Goal: Task Accomplishment & Management: Complete application form

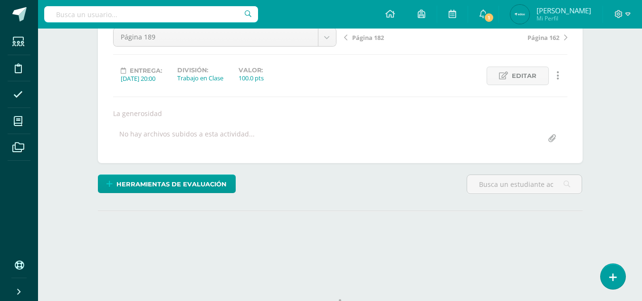
scroll to position [142, 0]
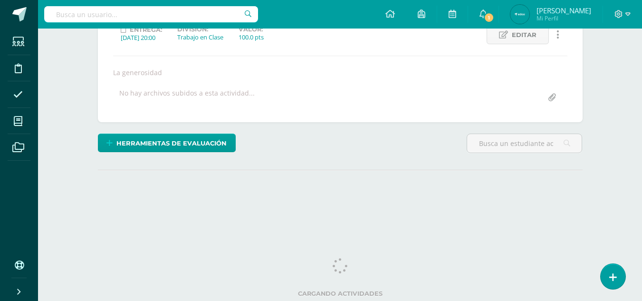
click at [606, 244] on html "Estudiantes Disciplina Asistencia Mis cursos Archivos Soporte Ayuda Reportar un…" at bounding box center [321, 50] width 642 height 385
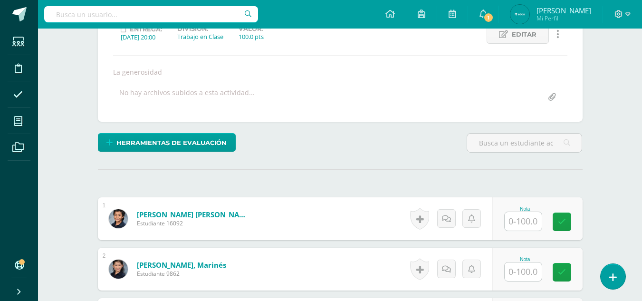
scroll to position [142, 0]
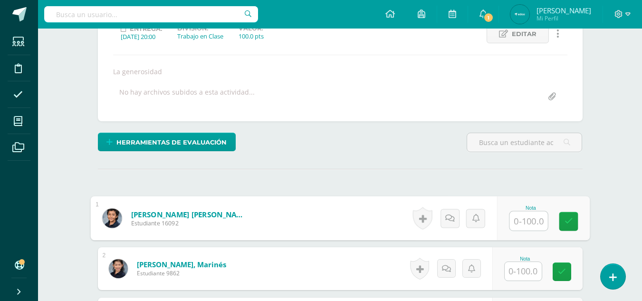
click at [525, 222] on input "text" at bounding box center [528, 220] width 38 height 19
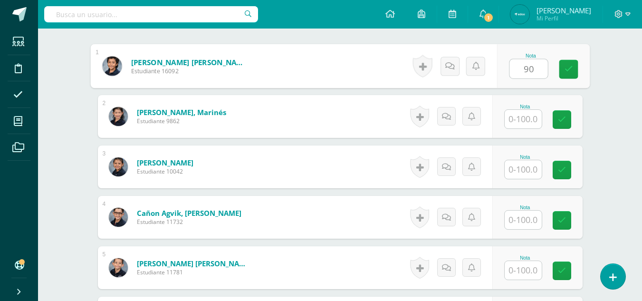
scroll to position [299, 0]
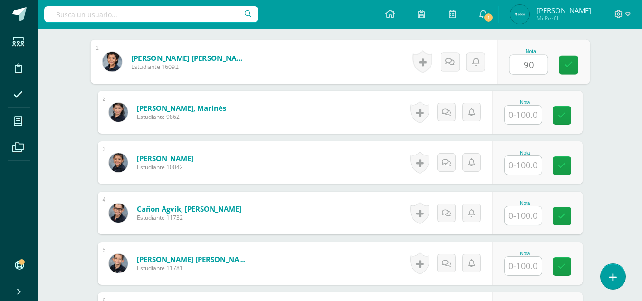
type input "90"
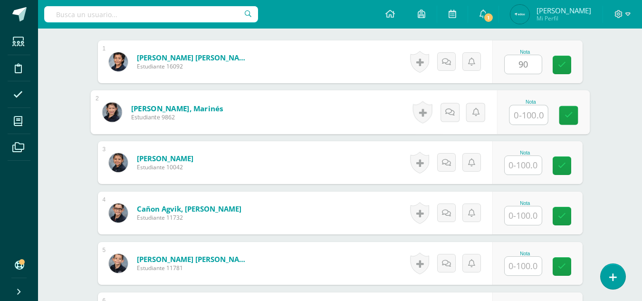
click at [521, 119] on input "text" at bounding box center [528, 114] width 38 height 19
type input "80"
click at [528, 163] on input "text" at bounding box center [522, 165] width 37 height 19
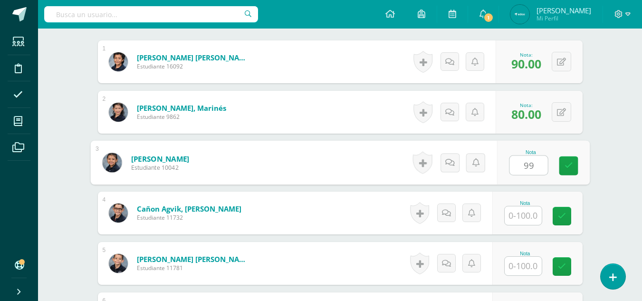
type input "99"
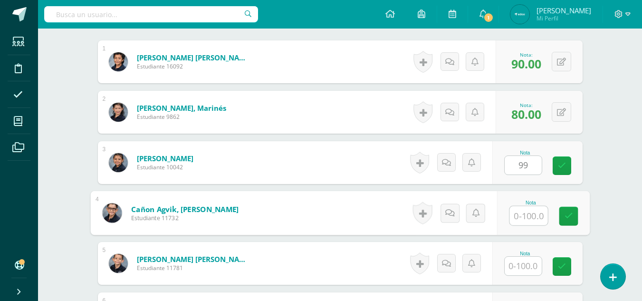
click at [531, 212] on input "text" at bounding box center [528, 215] width 38 height 19
type input "82"
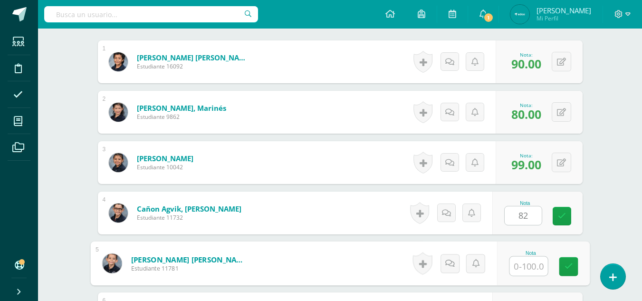
click at [520, 266] on input "text" at bounding box center [528, 265] width 38 height 19
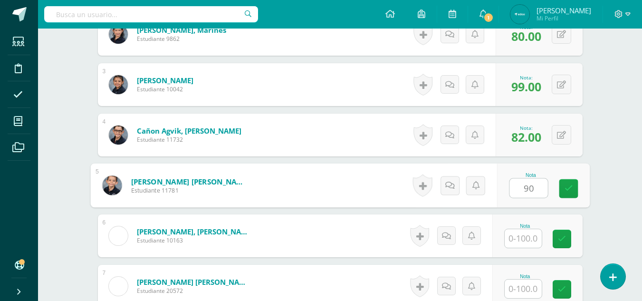
scroll to position [422, 0]
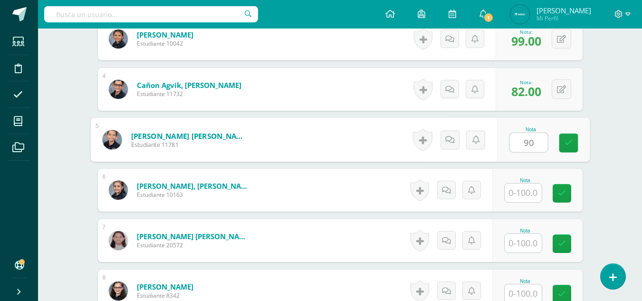
type input "90"
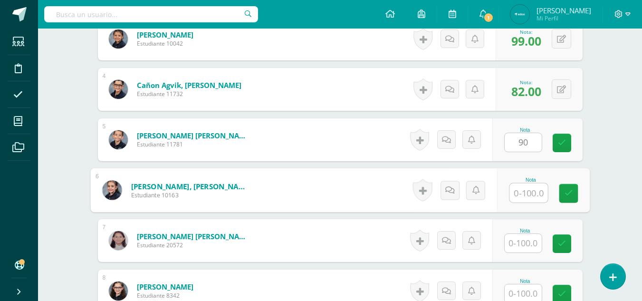
click at [521, 195] on input "text" at bounding box center [528, 192] width 38 height 19
type input "93"
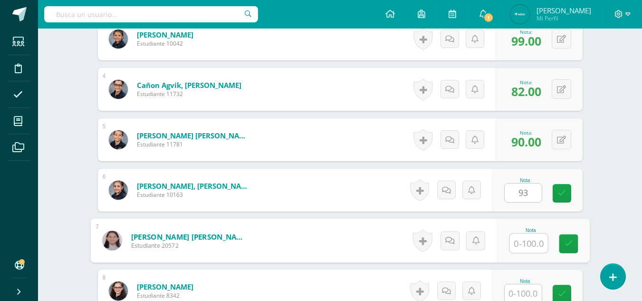
click at [525, 246] on input "text" at bounding box center [528, 243] width 38 height 19
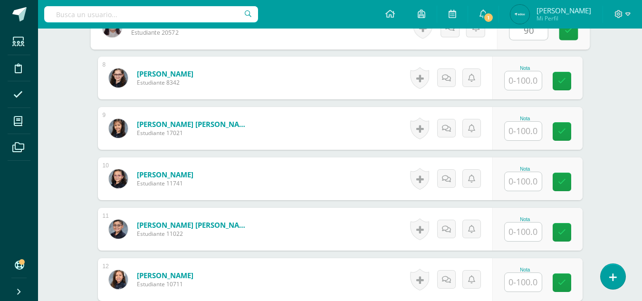
scroll to position [633, 0]
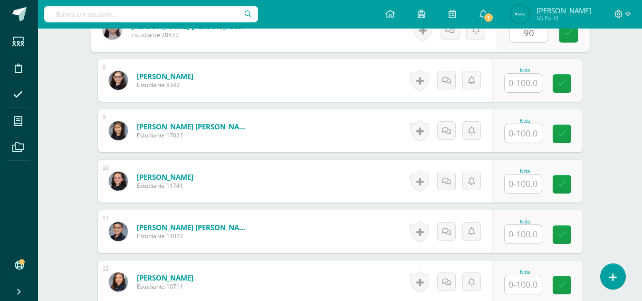
type input "90"
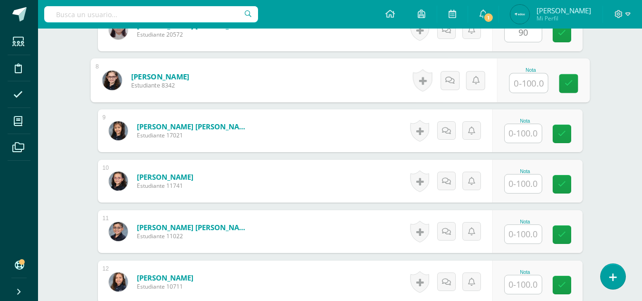
click at [526, 80] on input "text" at bounding box center [528, 83] width 38 height 19
type input "90"
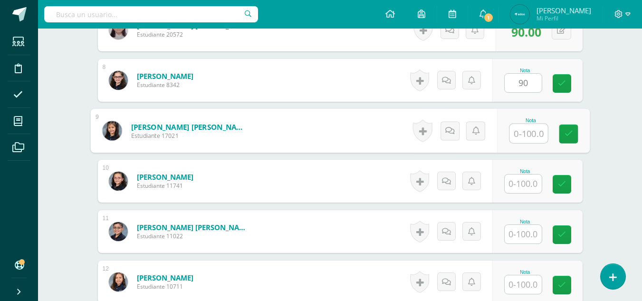
click at [530, 135] on input "text" at bounding box center [528, 133] width 38 height 19
type input "92"
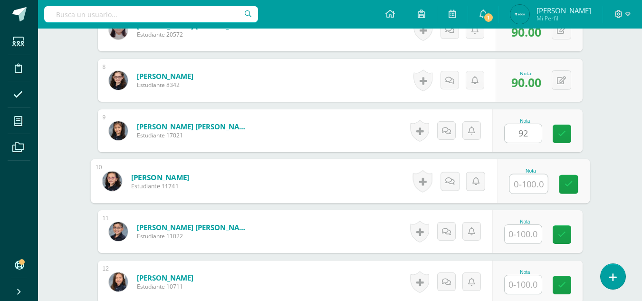
click at [520, 185] on input "text" at bounding box center [528, 183] width 38 height 19
type input "90"
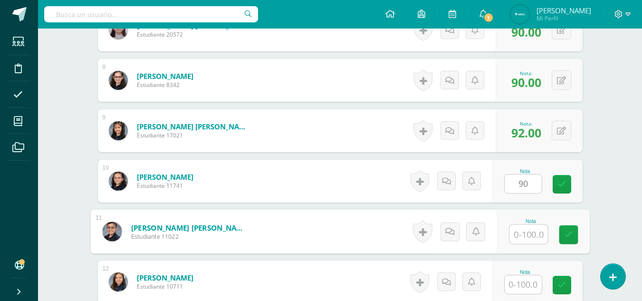
click at [518, 230] on input "text" at bounding box center [528, 234] width 38 height 19
type input "94"
click at [524, 285] on input "text" at bounding box center [522, 284] width 37 height 19
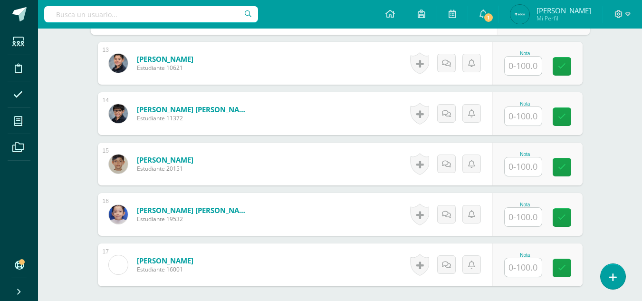
scroll to position [904, 0]
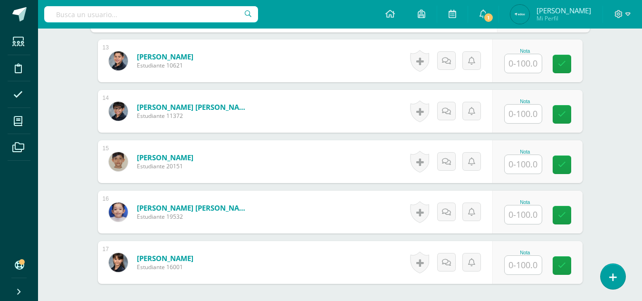
type input "92"
click at [531, 61] on input "text" at bounding box center [522, 63] width 37 height 19
type input "92"
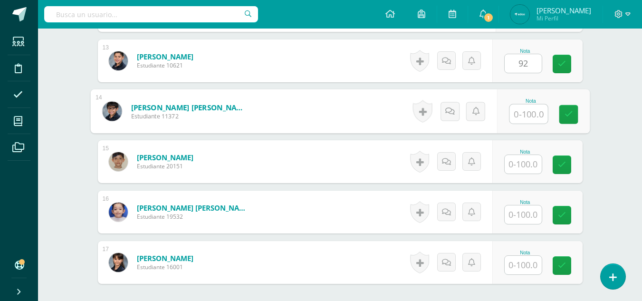
click at [530, 116] on input "text" at bounding box center [528, 113] width 38 height 19
type input "83"
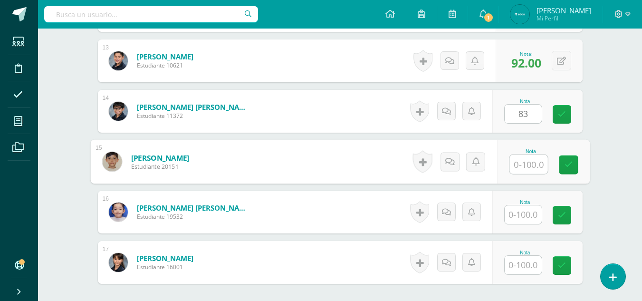
click at [527, 163] on input "text" at bounding box center [528, 164] width 38 height 19
type input "93"
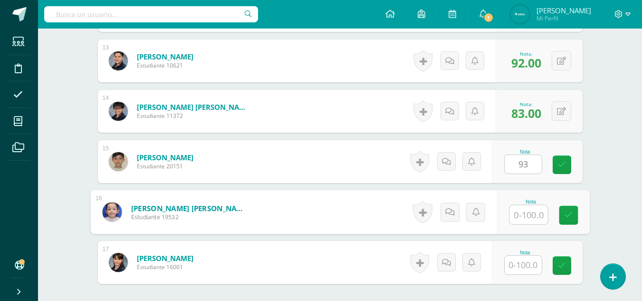
click at [526, 215] on input "text" at bounding box center [528, 214] width 38 height 19
type input "90"
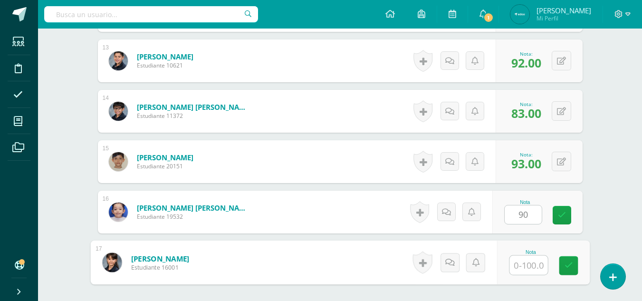
click at [528, 262] on input "text" at bounding box center [528, 265] width 38 height 19
type input "93"
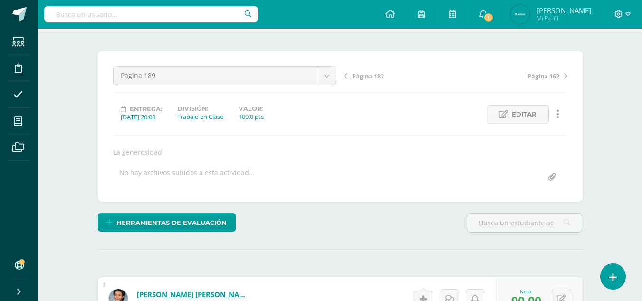
scroll to position [0, 0]
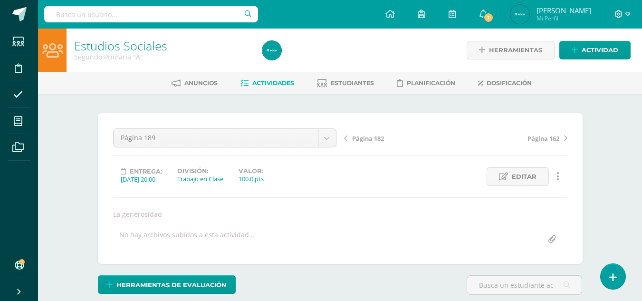
click at [299, 194] on div "Página 189 Página 168 y 169 Página 181 Página 177 Página 178 Página 182 Página …" at bounding box center [340, 188] width 454 height 120
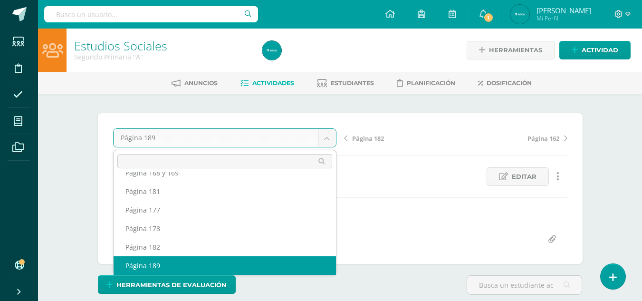
scroll to position [0, 0]
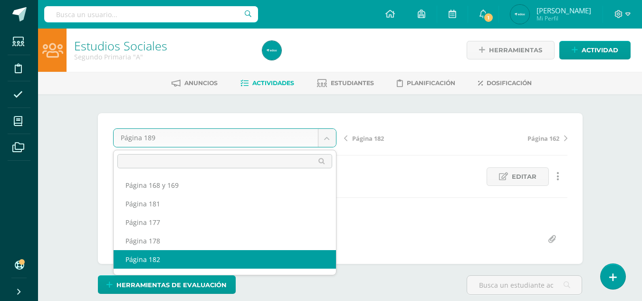
select select "/dashboard/teacher/grade-activity/237717/"
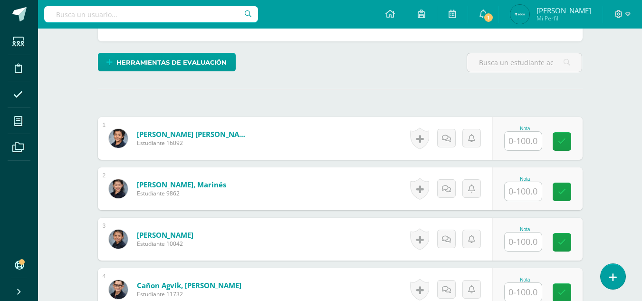
scroll to position [304, 0]
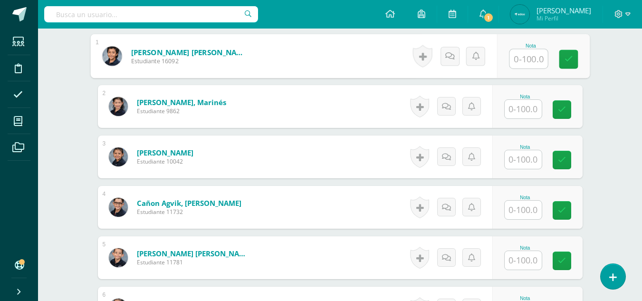
click at [532, 53] on input "text" at bounding box center [528, 58] width 38 height 19
type input "70"
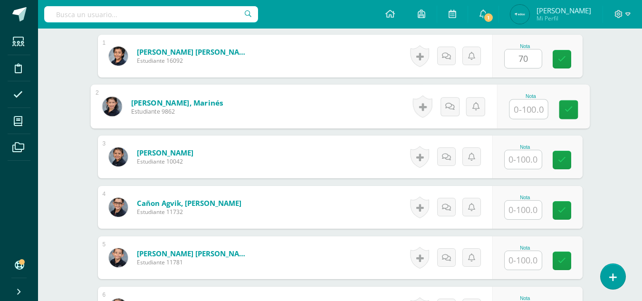
click at [534, 112] on input "text" at bounding box center [528, 109] width 38 height 19
type input "98"
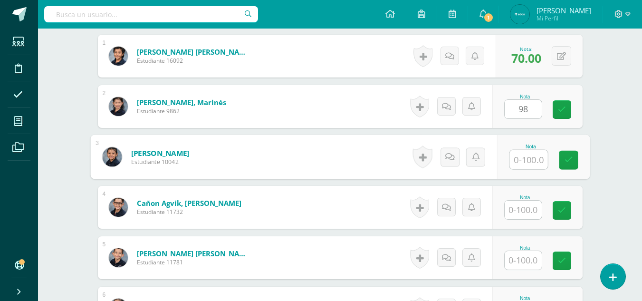
click at [524, 163] on input "text" at bounding box center [528, 159] width 38 height 19
type input "95"
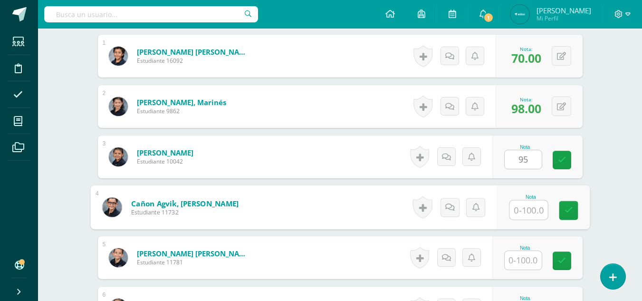
click at [529, 216] on input "text" at bounding box center [528, 209] width 38 height 19
type input "72"
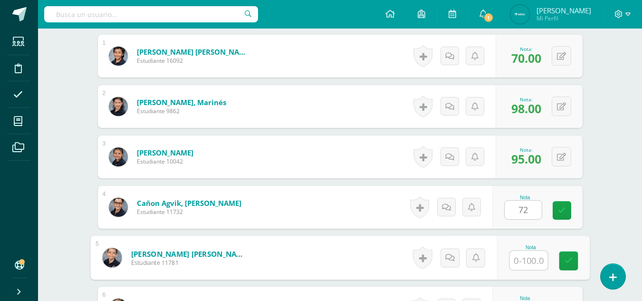
click at [520, 258] on input "text" at bounding box center [528, 260] width 38 height 19
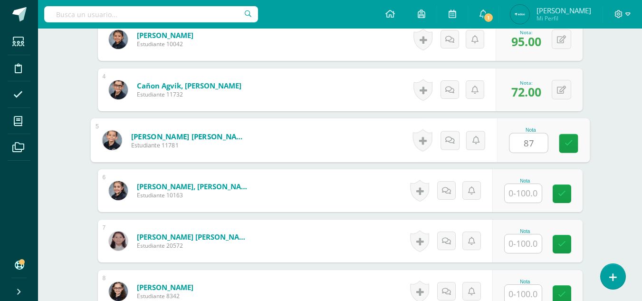
scroll to position [426, 0]
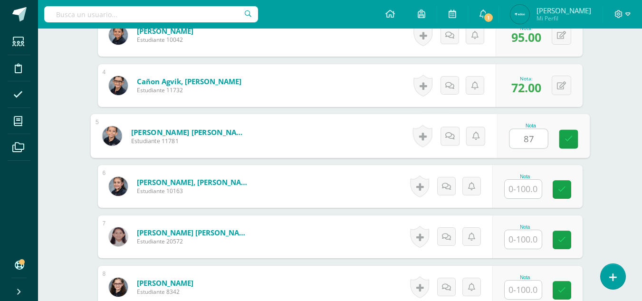
type input "87"
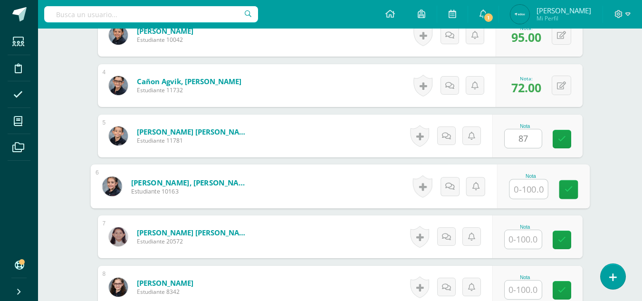
click at [522, 191] on input "text" at bounding box center [528, 189] width 38 height 19
type input "92"
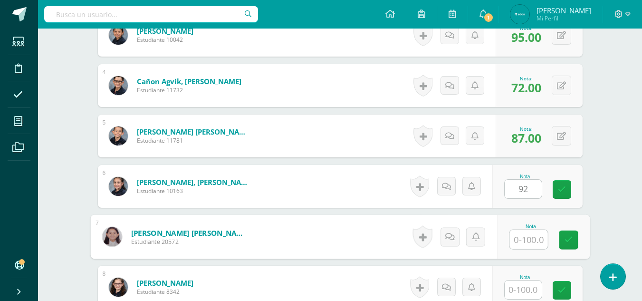
click at [520, 241] on input "text" at bounding box center [528, 239] width 38 height 19
type input "92"
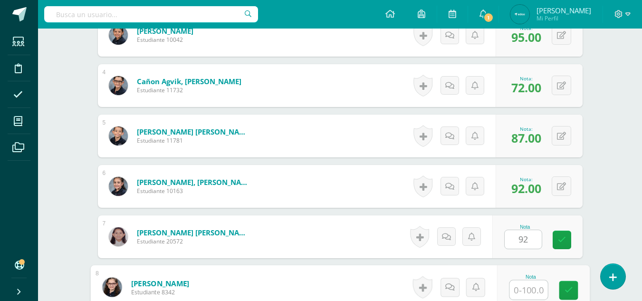
click at [521, 286] on input "text" at bounding box center [528, 289] width 38 height 19
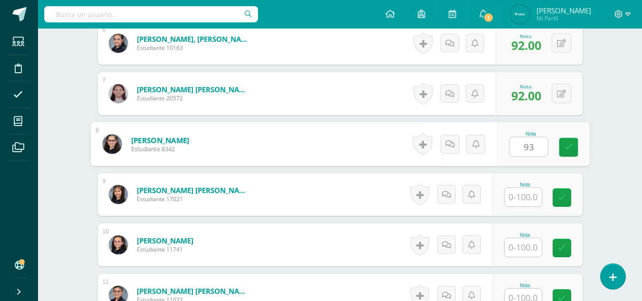
scroll to position [689, 0]
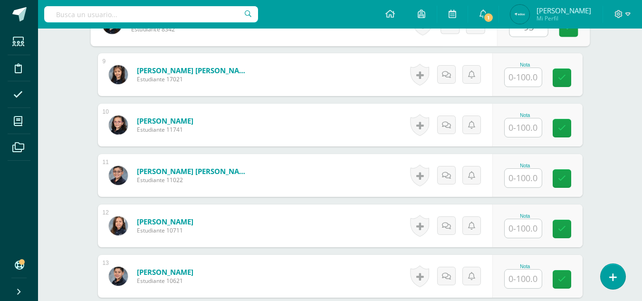
type input "93"
click at [523, 75] on input "text" at bounding box center [522, 77] width 37 height 19
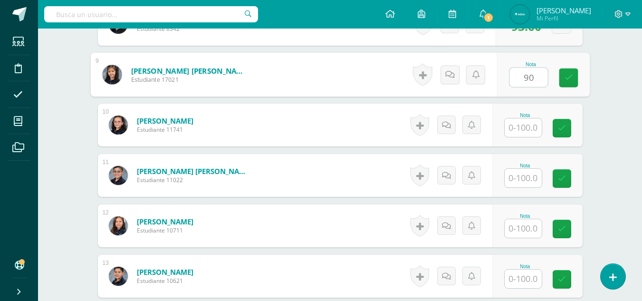
type input "90"
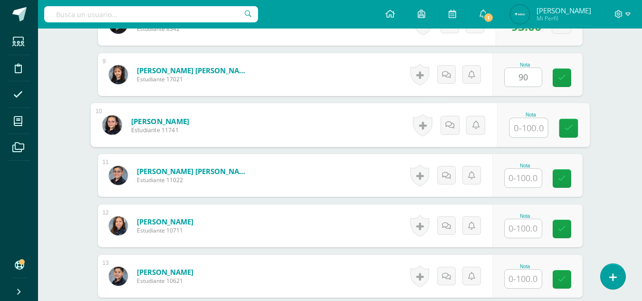
click at [520, 126] on input "text" at bounding box center [528, 127] width 38 height 19
type input "92"
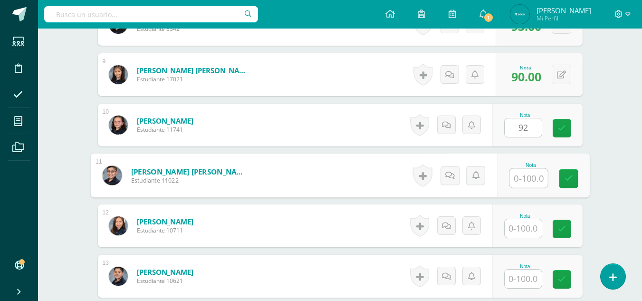
click at [522, 176] on input "text" at bounding box center [528, 178] width 38 height 19
type input "90"
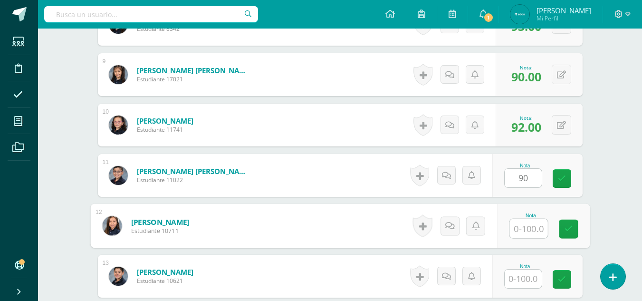
click at [532, 224] on input "text" at bounding box center [528, 228] width 38 height 19
type input "94"
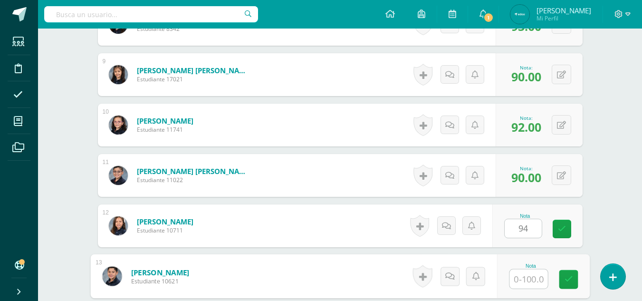
click at [525, 279] on input "text" at bounding box center [528, 278] width 38 height 19
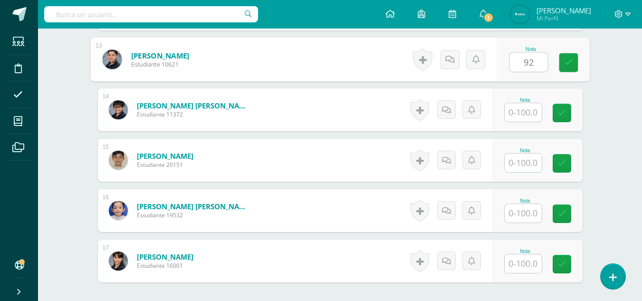
scroll to position [908, 0]
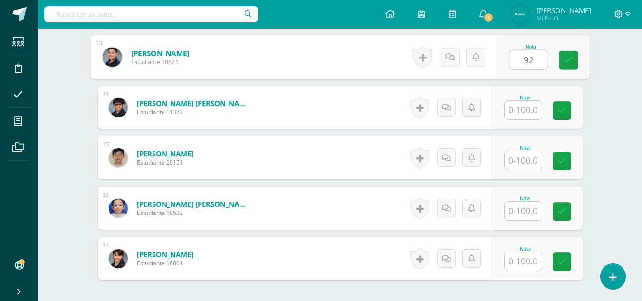
type input "92"
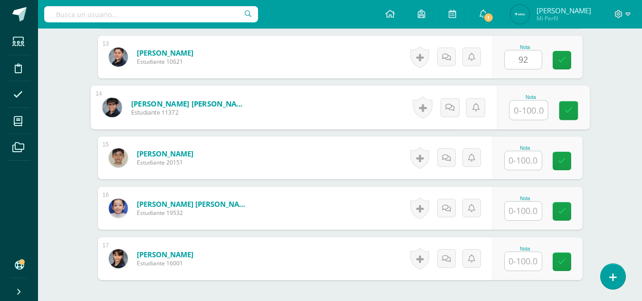
click at [531, 105] on input "text" at bounding box center [528, 110] width 38 height 19
type input "83"
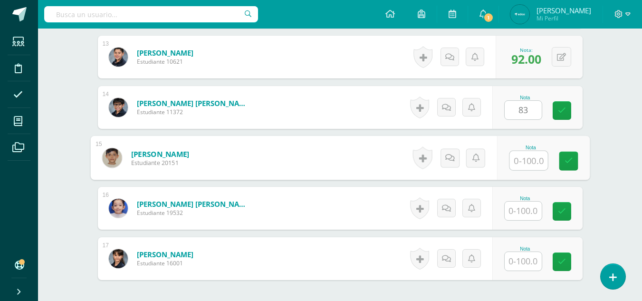
click at [522, 160] on input "text" at bounding box center [528, 160] width 38 height 19
type input "93"
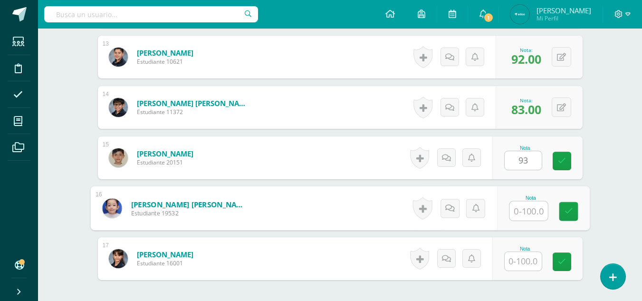
click at [526, 212] on input "text" at bounding box center [528, 210] width 38 height 19
type input "90"
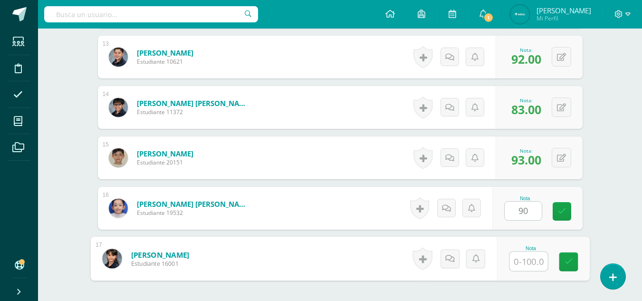
click at [522, 258] on input "text" at bounding box center [528, 261] width 38 height 19
type input "95"
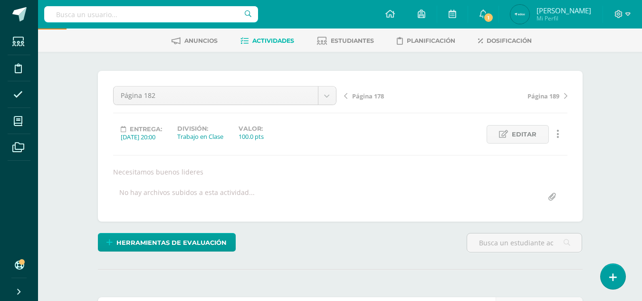
scroll to position [8, 0]
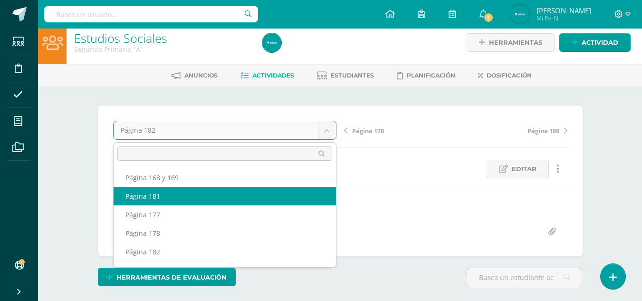
select select "/dashboard/teacher/grade-activity/237714/"
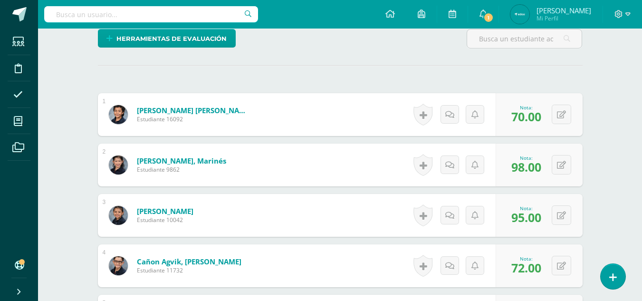
scroll to position [276, 0]
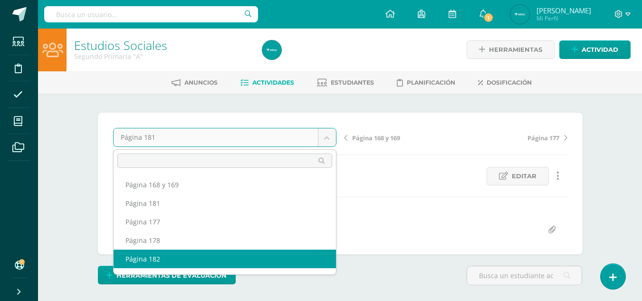
scroll to position [1, 0]
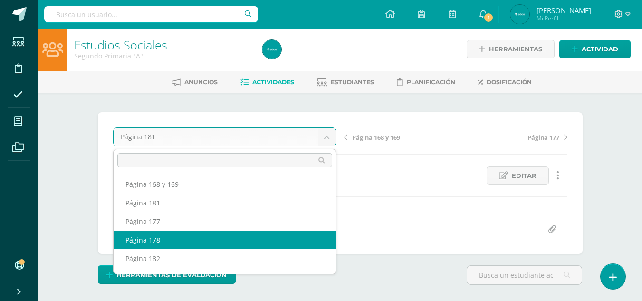
select select "/dashboard/teacher/grade-activity/237716/"
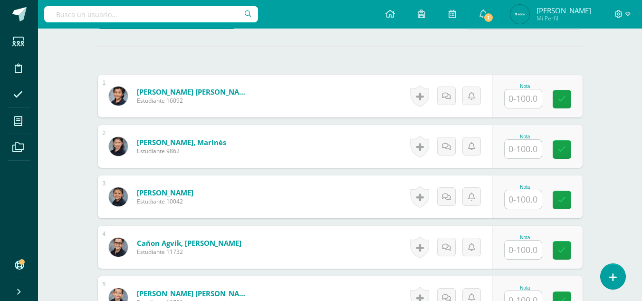
scroll to position [265, 0]
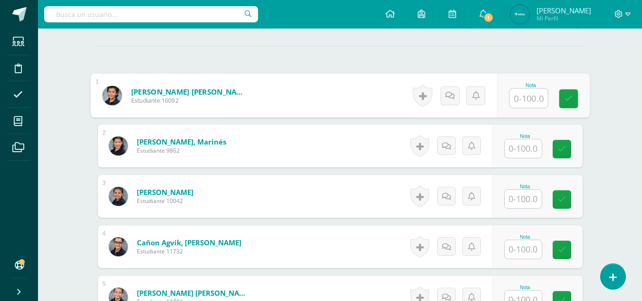
click at [510, 101] on input "text" at bounding box center [528, 98] width 38 height 19
type input "90"
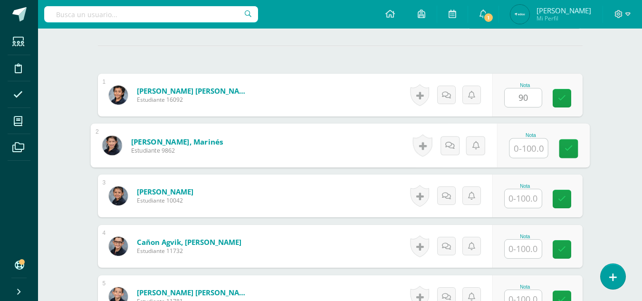
click at [521, 152] on input "text" at bounding box center [528, 148] width 38 height 19
type input "95"
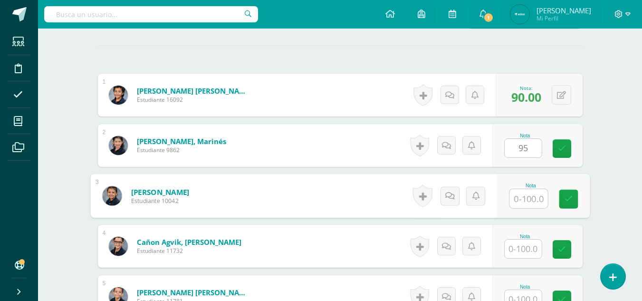
click at [532, 193] on input "text" at bounding box center [528, 198] width 38 height 19
type input "92"
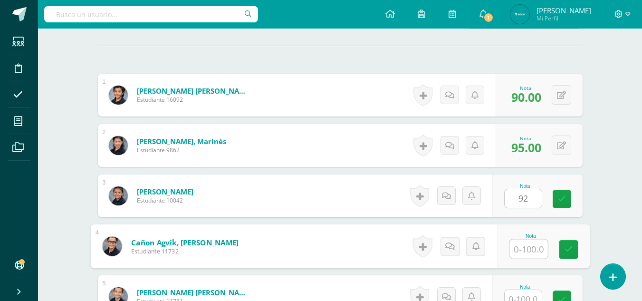
click at [525, 242] on input "text" at bounding box center [528, 248] width 38 height 19
type input "75"
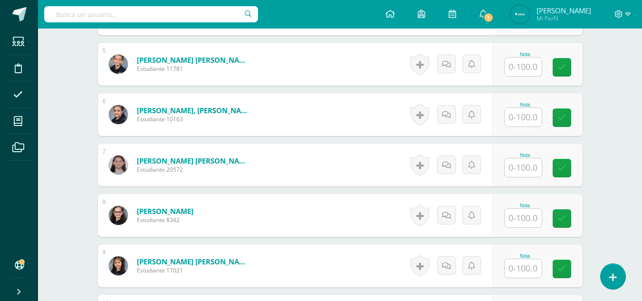
scroll to position [502, 0]
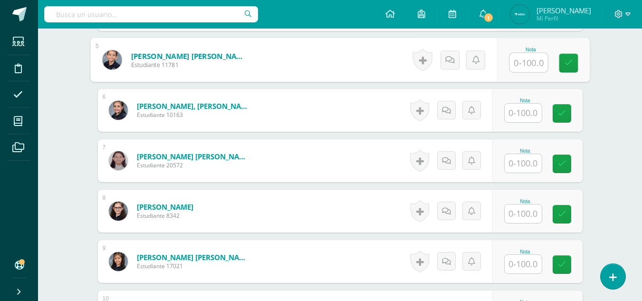
click at [521, 62] on input "text" at bounding box center [528, 62] width 38 height 19
type input "90"
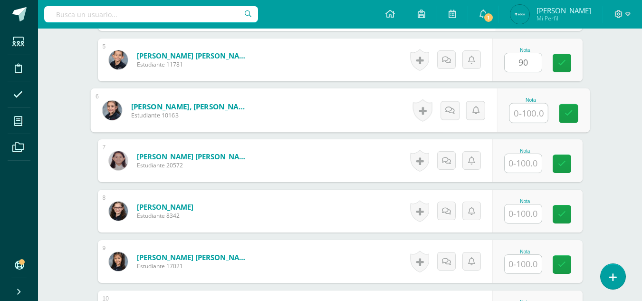
click at [525, 113] on input "text" at bounding box center [528, 113] width 38 height 19
type input "90"
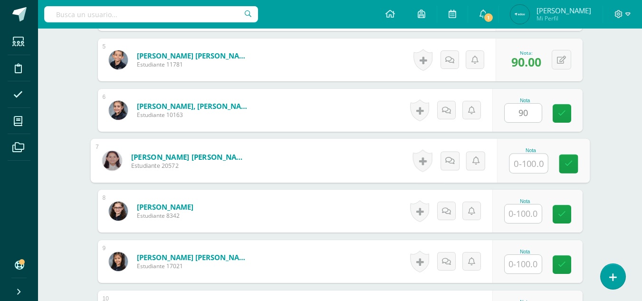
click at [525, 167] on input "text" at bounding box center [528, 163] width 38 height 19
type input "5"
type input "85"
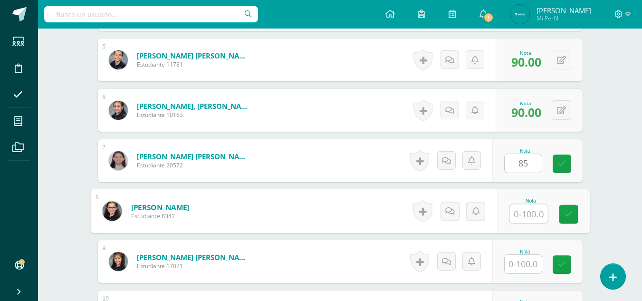
click at [518, 214] on input "text" at bounding box center [528, 213] width 38 height 19
type input "88"
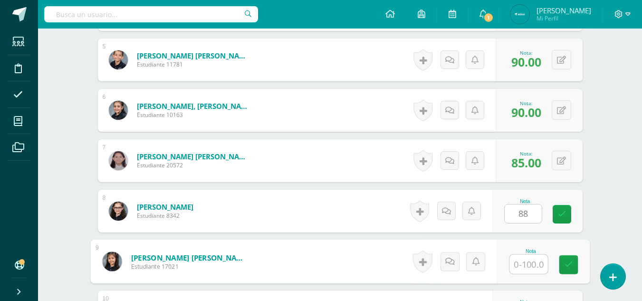
click at [516, 271] on input "text" at bounding box center [528, 264] width 38 height 19
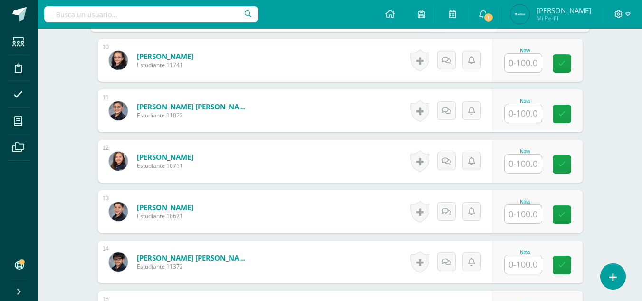
scroll to position [756, 0]
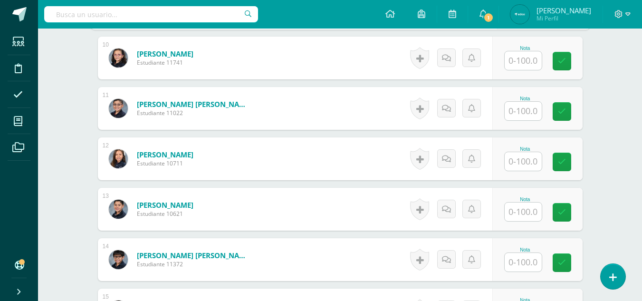
type input "90"
click at [521, 60] on input "text" at bounding box center [528, 60] width 38 height 19
type input "90"
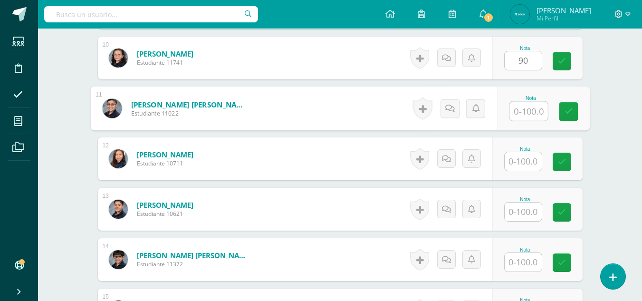
click at [529, 107] on input "text" at bounding box center [528, 111] width 38 height 19
type input "95"
click at [519, 161] on input "text" at bounding box center [522, 161] width 37 height 19
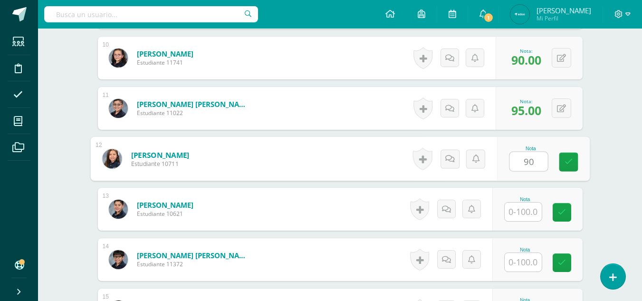
type input "90"
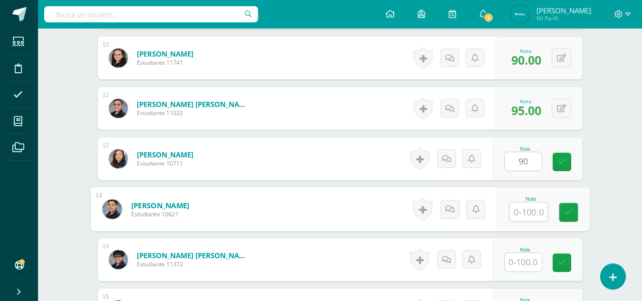
click at [512, 210] on input "text" at bounding box center [528, 211] width 38 height 19
type input "85"
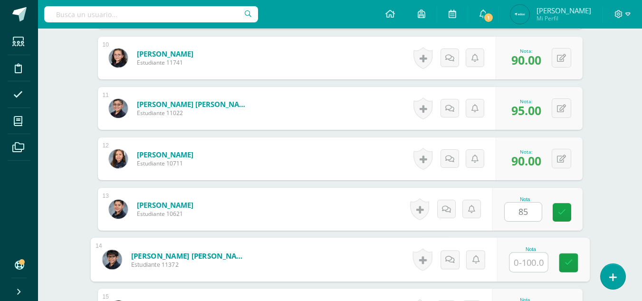
click at [524, 262] on input "text" at bounding box center [528, 262] width 38 height 19
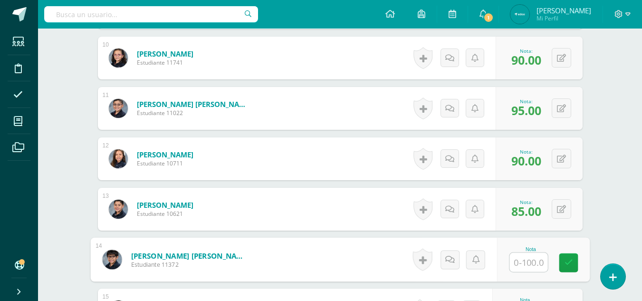
click at [519, 258] on input "text" at bounding box center [528, 262] width 38 height 19
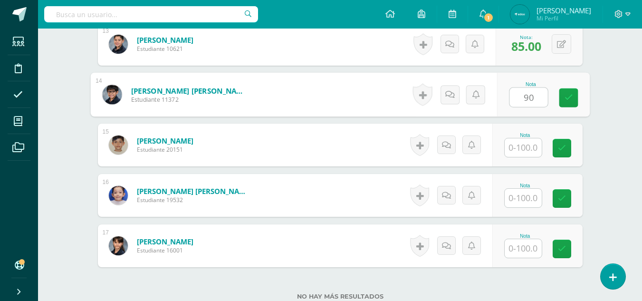
scroll to position [927, 0]
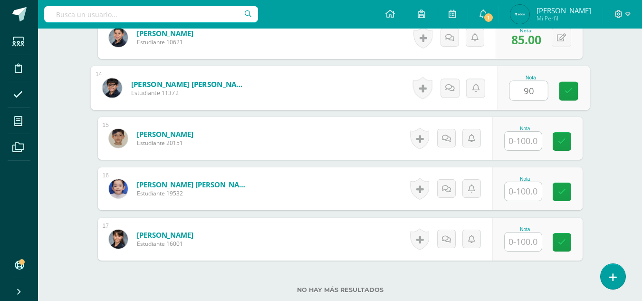
type input "90"
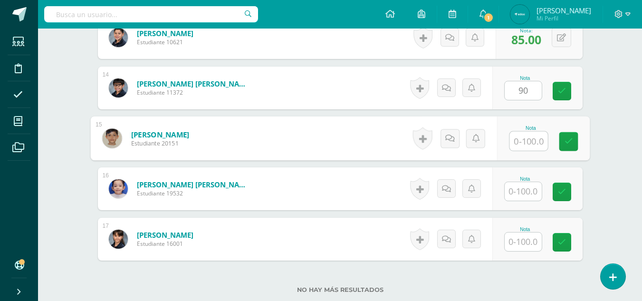
click at [529, 142] on input "text" at bounding box center [528, 141] width 38 height 19
type input "90"
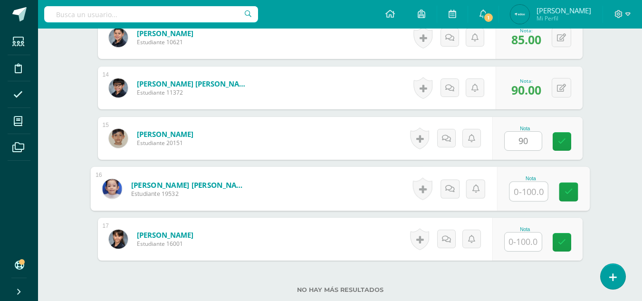
click at [532, 186] on input "text" at bounding box center [528, 191] width 38 height 19
type input "100"
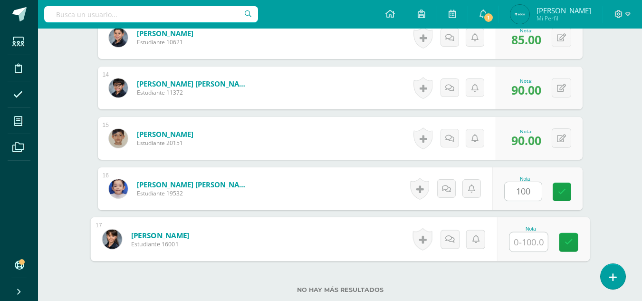
click at [524, 241] on input "text" at bounding box center [528, 241] width 38 height 19
type input "90"
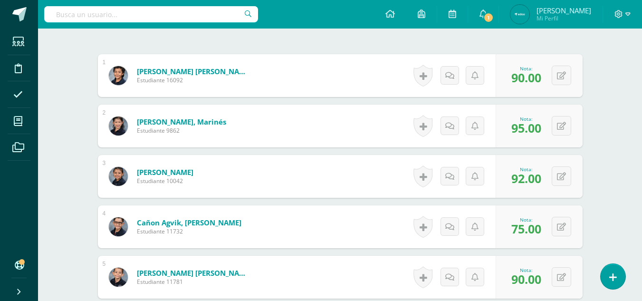
scroll to position [0, 0]
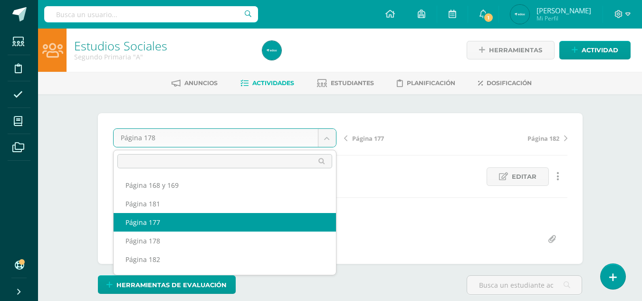
select select "/dashboard/teacher/grade-activity/237715/"
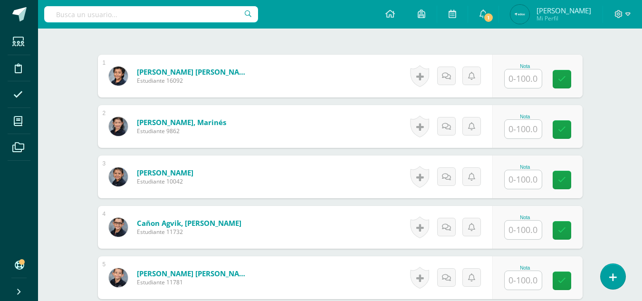
scroll to position [286, 0]
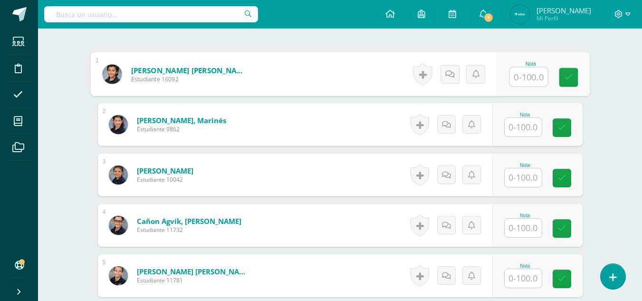
click at [522, 76] on input "text" at bounding box center [528, 76] width 38 height 19
type input "80"
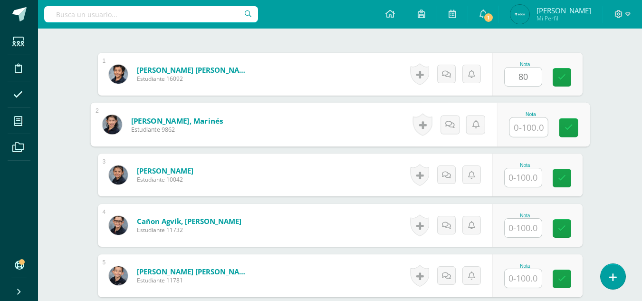
click at [525, 127] on input "text" at bounding box center [528, 127] width 38 height 19
type input "90"
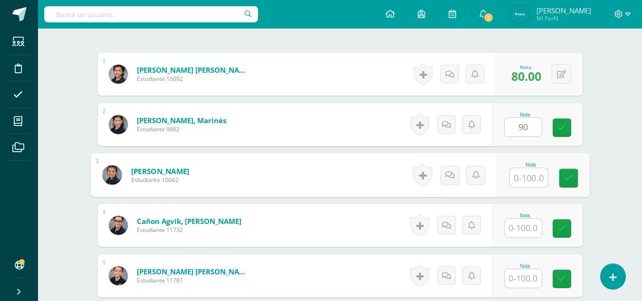
click at [533, 178] on input "text" at bounding box center [528, 177] width 38 height 19
type input "80"
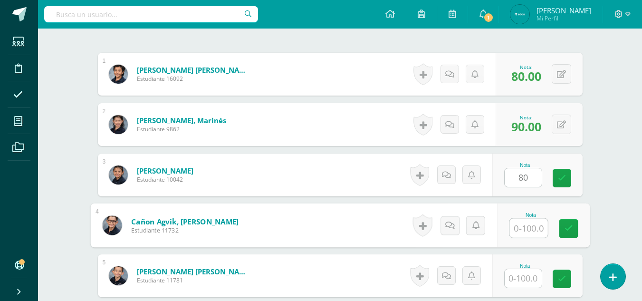
click at [529, 231] on input "text" at bounding box center [528, 227] width 38 height 19
type input "98"
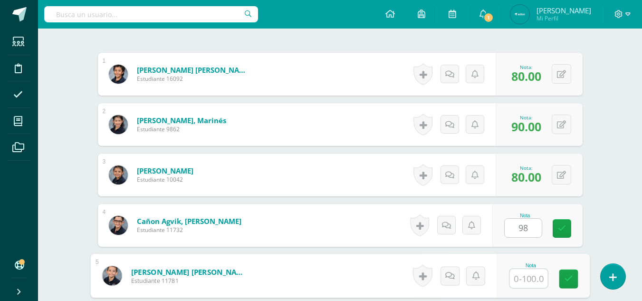
click at [528, 279] on input "text" at bounding box center [528, 278] width 38 height 19
type input "70"
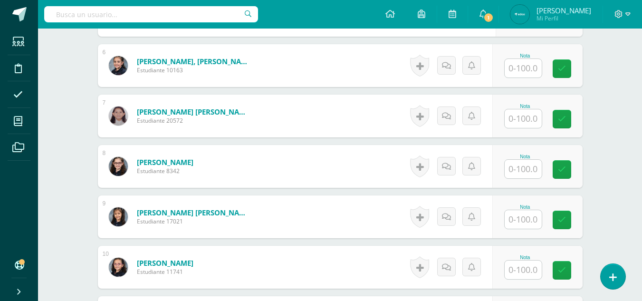
scroll to position [549, 0]
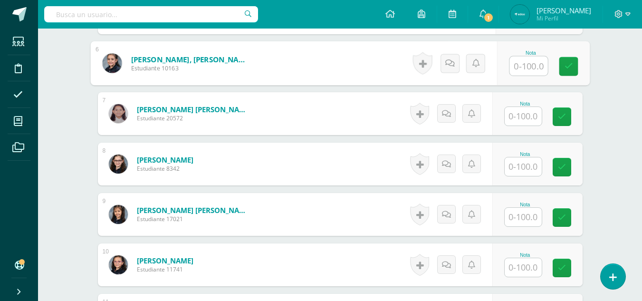
click at [530, 66] on input "text" at bounding box center [528, 66] width 38 height 19
type input "80"
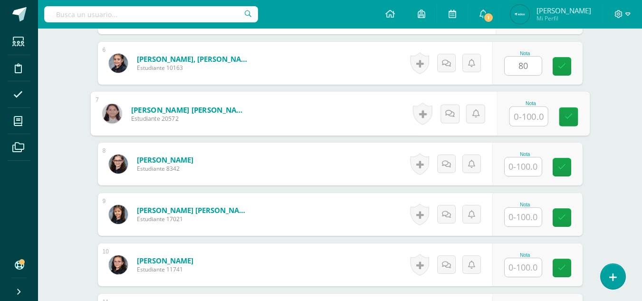
click at [520, 120] on input "text" at bounding box center [528, 116] width 38 height 19
type input "70"
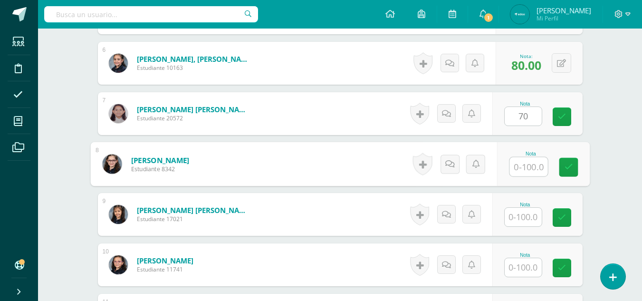
click at [526, 159] on input "text" at bounding box center [528, 166] width 38 height 19
type input "80"
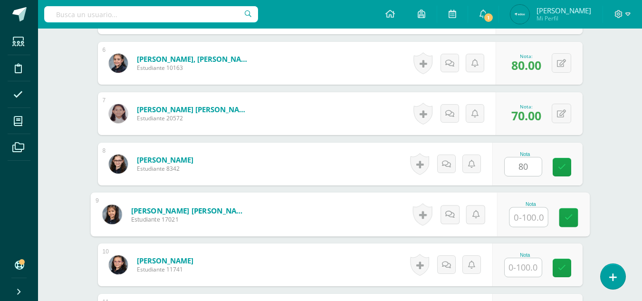
click at [537, 214] on input "text" at bounding box center [528, 217] width 38 height 19
type input "100"
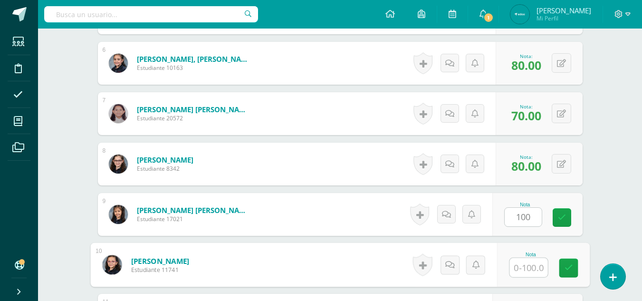
click at [529, 267] on input "text" at bounding box center [528, 267] width 38 height 19
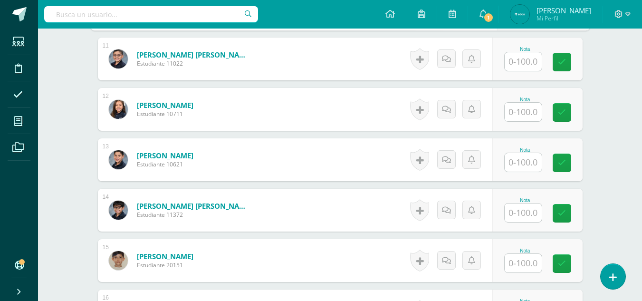
scroll to position [796, 0]
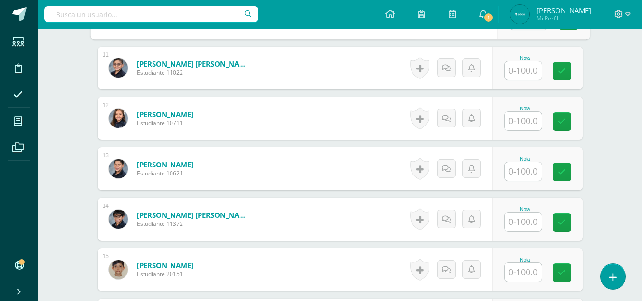
type input "70"
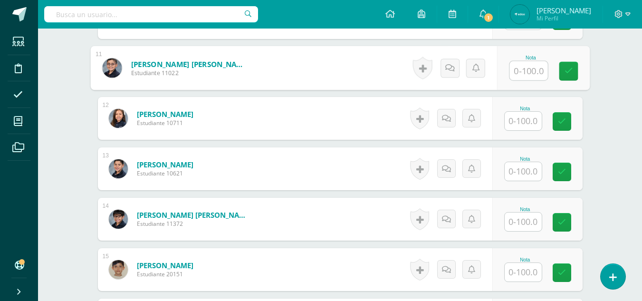
click at [533, 70] on input "text" at bounding box center [528, 70] width 38 height 19
type input "80"
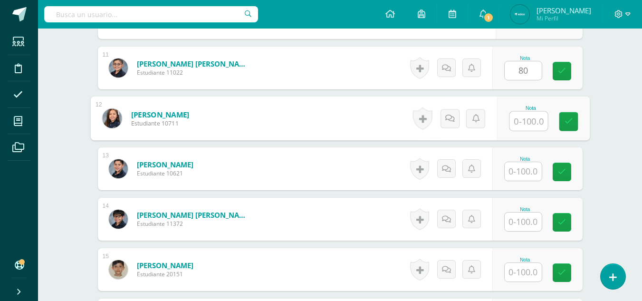
click at [524, 118] on input "text" at bounding box center [528, 121] width 38 height 19
type input "92"
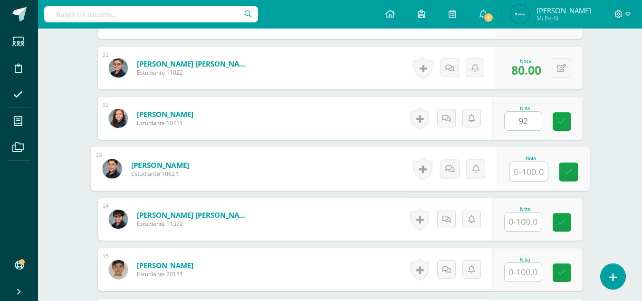
click at [520, 167] on input "text" at bounding box center [528, 171] width 38 height 19
type input "98"
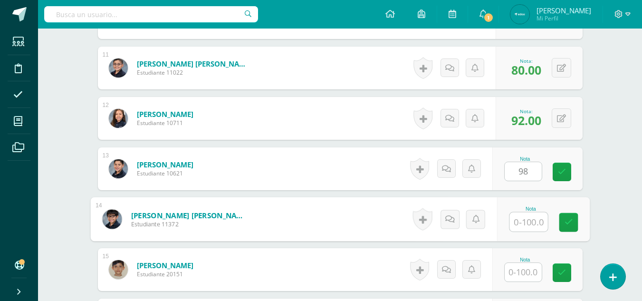
click at [519, 218] on input "text" at bounding box center [528, 221] width 38 height 19
type input "98"
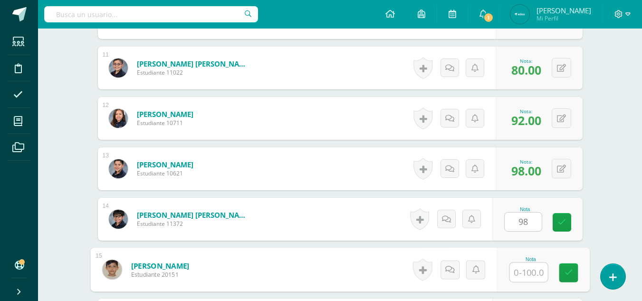
click at [527, 273] on input "text" at bounding box center [528, 272] width 38 height 19
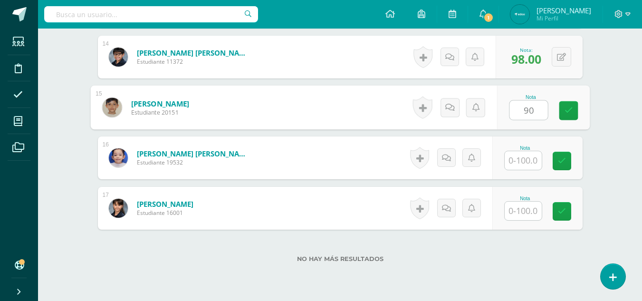
scroll to position [956, 0]
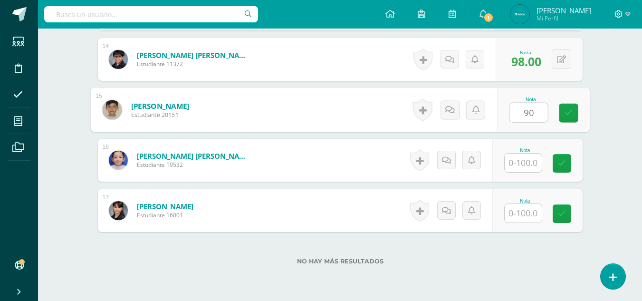
type input "90"
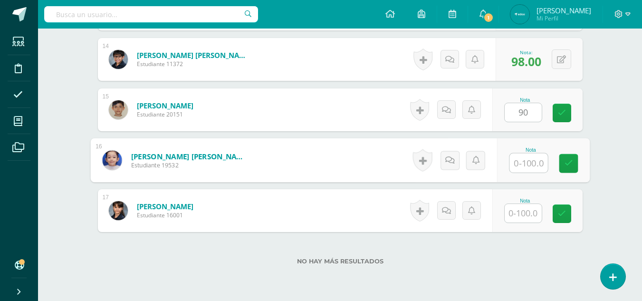
click at [530, 156] on input "text" at bounding box center [528, 162] width 38 height 19
type input "95"
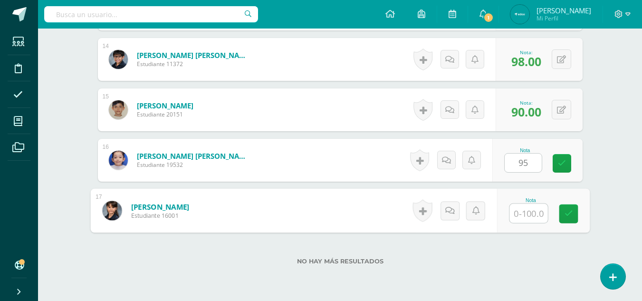
click at [528, 216] on input "text" at bounding box center [528, 213] width 38 height 19
type input "92"
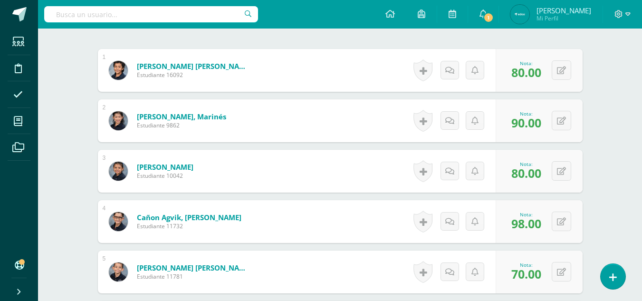
scroll to position [0, 0]
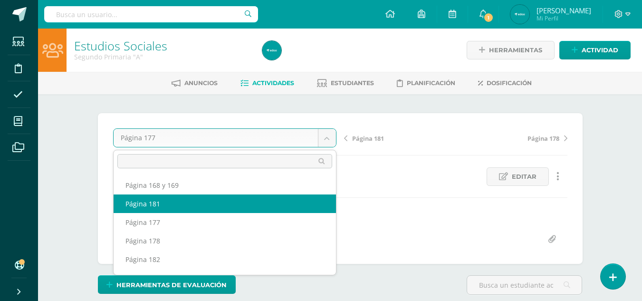
select select "/dashboard/teacher/grade-activity/237714/"
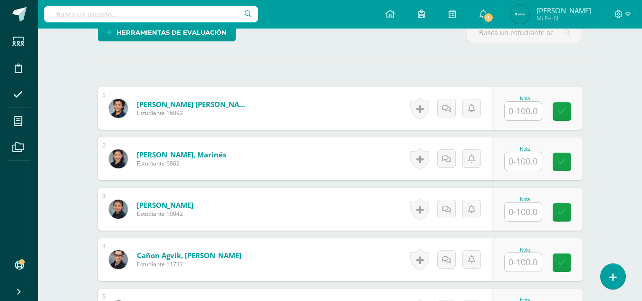
scroll to position [232, 0]
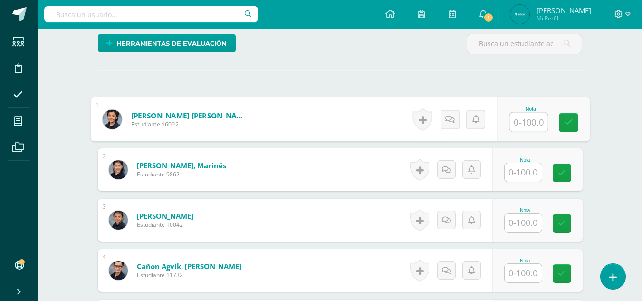
click at [530, 120] on input "text" at bounding box center [528, 122] width 38 height 19
type input "90"
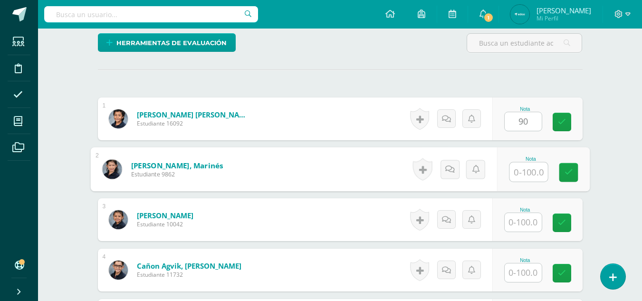
click at [522, 168] on input "text" at bounding box center [528, 171] width 38 height 19
type input "100"
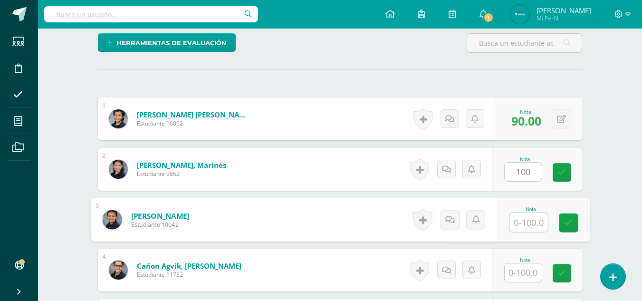
click at [518, 213] on input "text" at bounding box center [528, 222] width 38 height 19
type input "80"
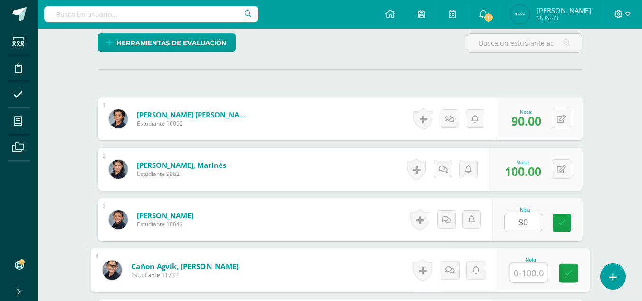
click at [520, 265] on input "text" at bounding box center [528, 272] width 38 height 19
type input "85"
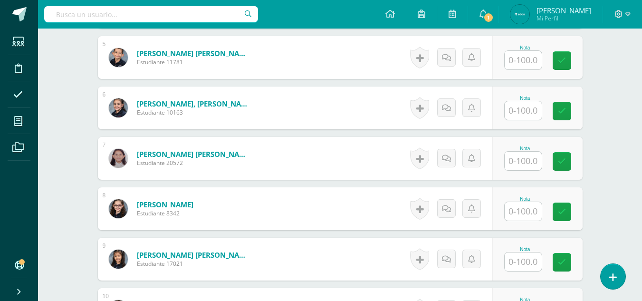
scroll to position [498, 0]
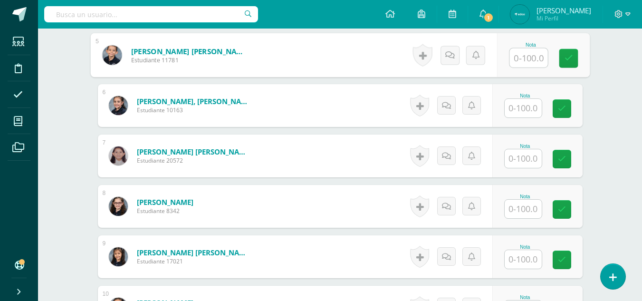
click at [521, 57] on input "text" at bounding box center [528, 57] width 38 height 19
type input "85"
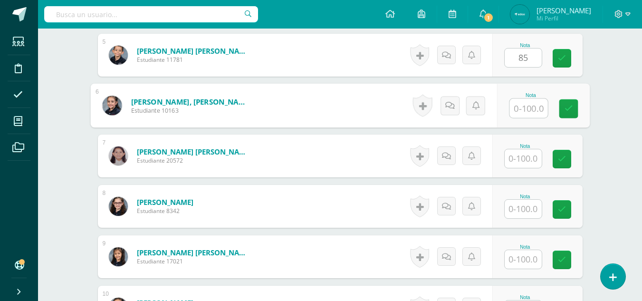
click at [515, 104] on input "text" at bounding box center [528, 108] width 38 height 19
type input "100"
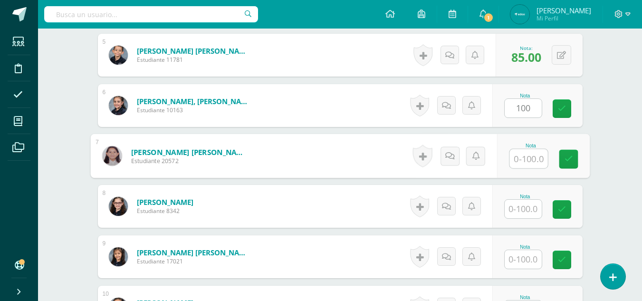
click at [521, 157] on input "text" at bounding box center [528, 158] width 38 height 19
type input "4"
type input "100"
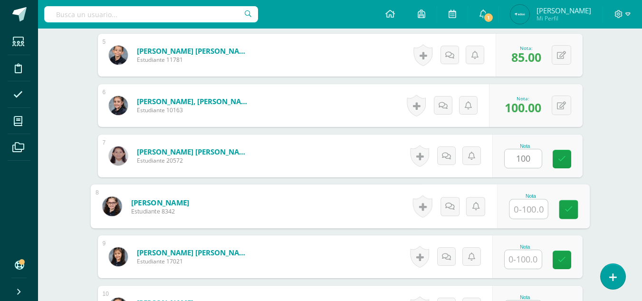
click at [529, 209] on input "text" at bounding box center [528, 208] width 38 height 19
type input "80"
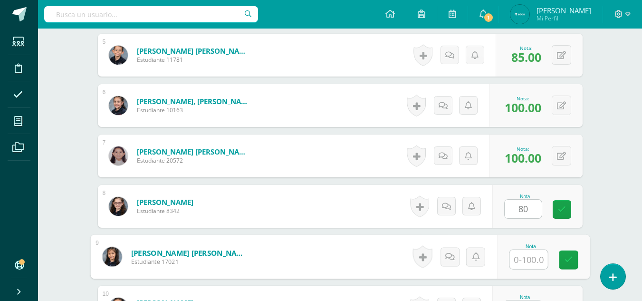
click at [530, 252] on input "text" at bounding box center [528, 259] width 38 height 19
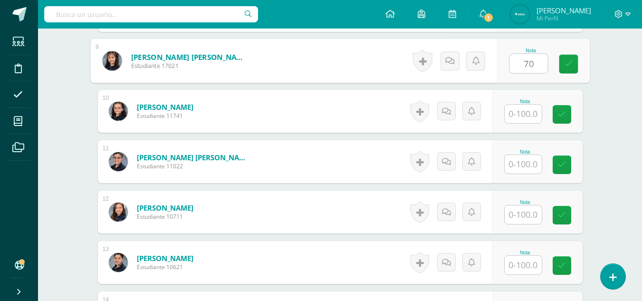
scroll to position [696, 0]
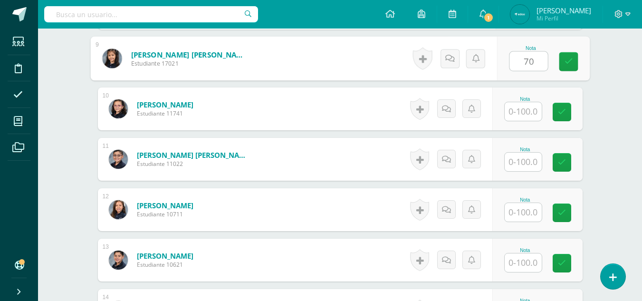
type input "70"
click at [517, 111] on input "text" at bounding box center [522, 111] width 37 height 19
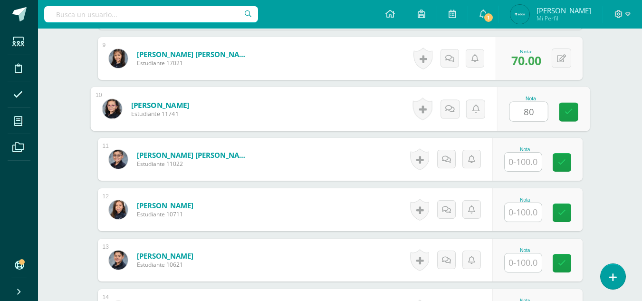
type input "80"
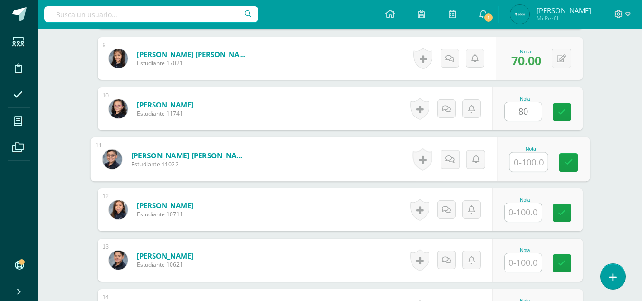
click at [518, 159] on input "text" at bounding box center [528, 161] width 38 height 19
type input "70"
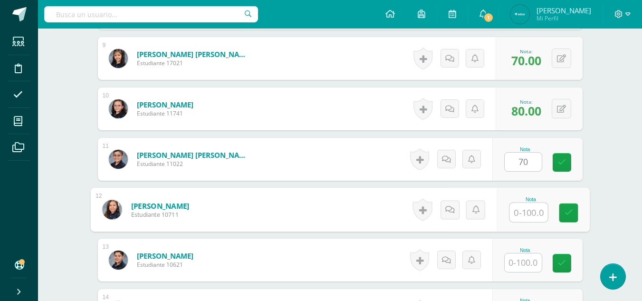
click at [522, 209] on input "text" at bounding box center [528, 212] width 38 height 19
type input "80"
click at [524, 264] on input "text" at bounding box center [522, 262] width 37 height 19
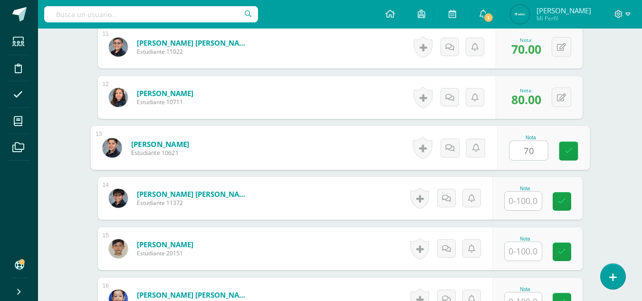
scroll to position [827, 0]
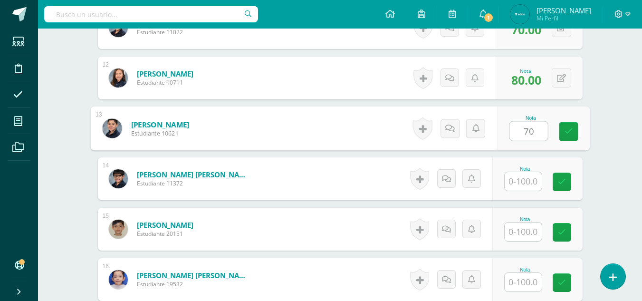
type input "70"
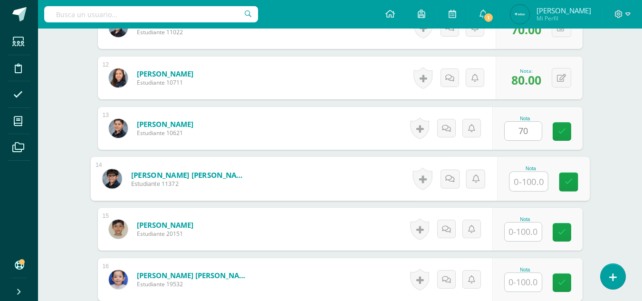
click at [527, 178] on input "text" at bounding box center [528, 181] width 38 height 19
type input "70"
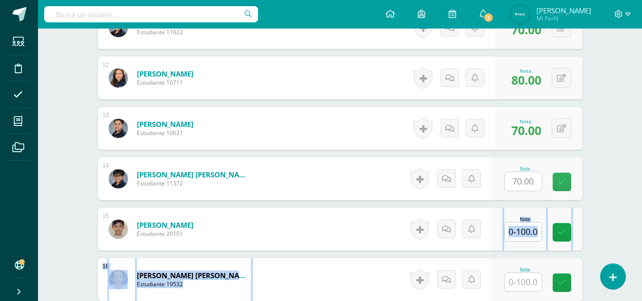
drag, startPoint x: 641, startPoint y: 226, endPoint x: 635, endPoint y: 253, distance: 27.9
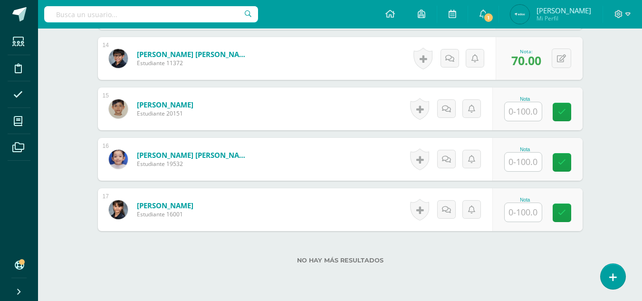
scroll to position [950, 0]
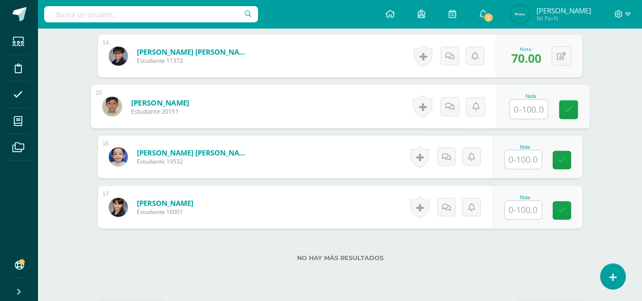
click at [532, 102] on input "text" at bounding box center [528, 109] width 38 height 19
type input "80"
click at [521, 155] on input "text" at bounding box center [522, 159] width 37 height 19
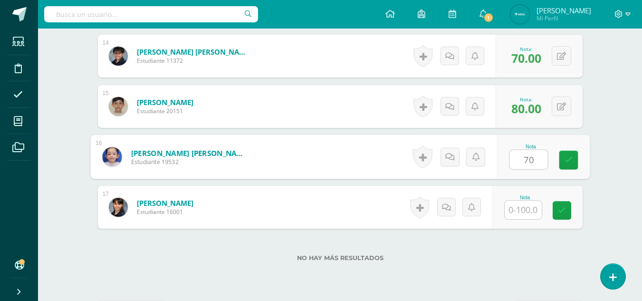
type input "70"
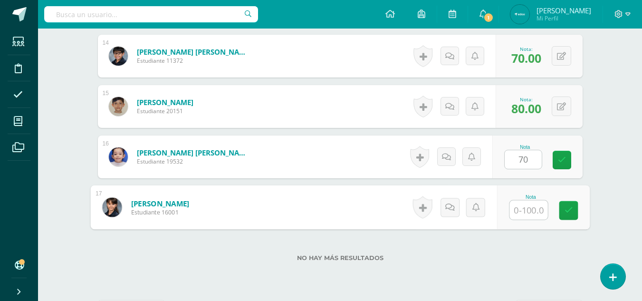
click at [519, 209] on input "text" at bounding box center [528, 209] width 38 height 19
type input "80"
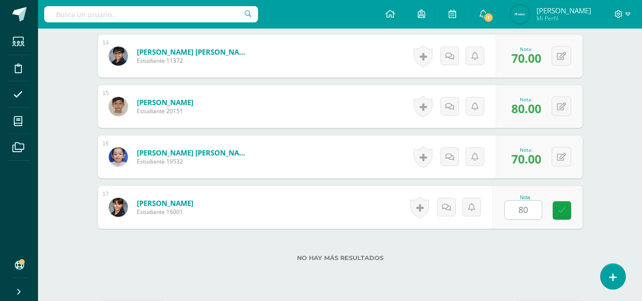
click at [522, 244] on div "No hay más resultados" at bounding box center [340, 250] width 484 height 44
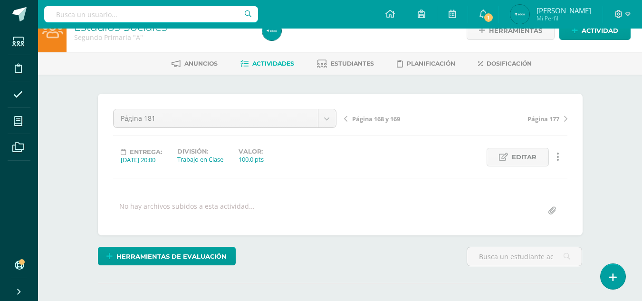
scroll to position [17, 0]
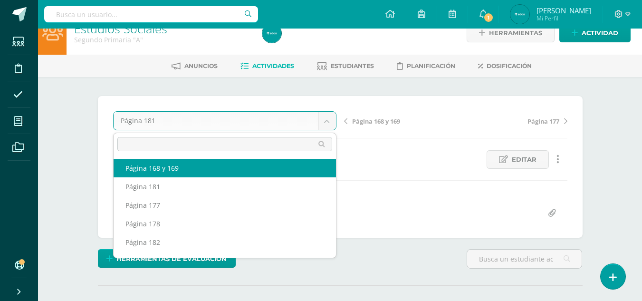
select select "/dashboard/teacher/grade-activity/237713/"
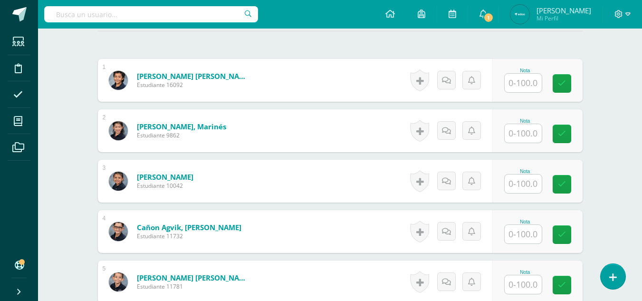
scroll to position [281, 0]
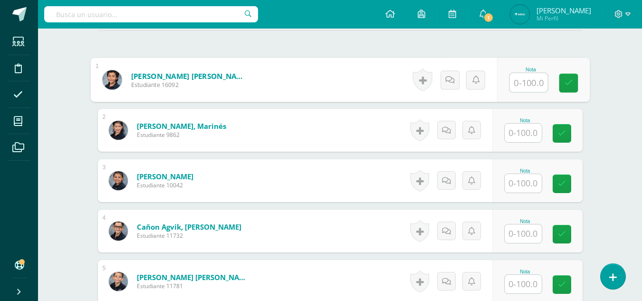
click at [526, 84] on input "text" at bounding box center [528, 82] width 38 height 19
type input "80"
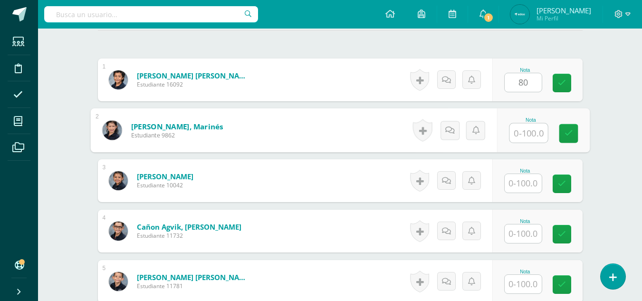
click at [523, 131] on input "text" at bounding box center [528, 132] width 38 height 19
type input "70"
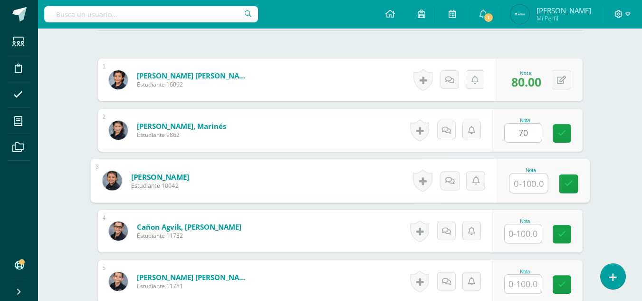
click at [517, 177] on input "text" at bounding box center [528, 183] width 38 height 19
type input "80"
click at [522, 230] on input "text" at bounding box center [522, 233] width 37 height 19
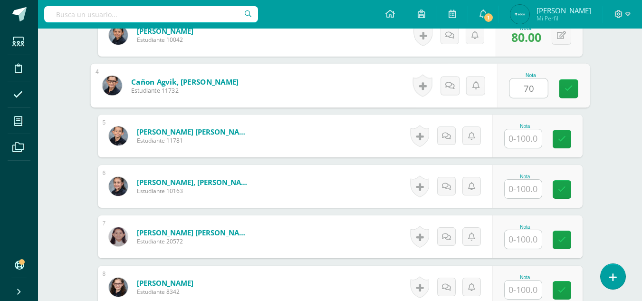
scroll to position [424, 0]
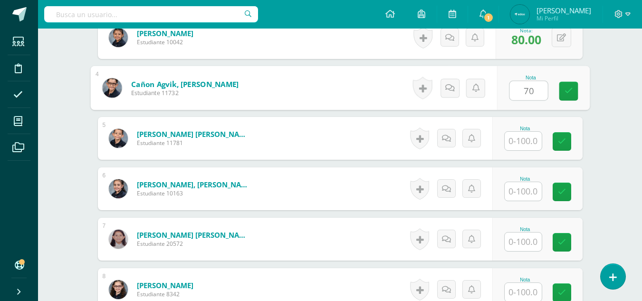
type input "70"
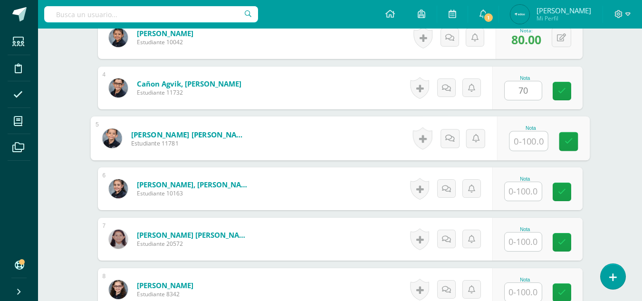
click at [530, 142] on input "text" at bounding box center [528, 141] width 38 height 19
type input "85"
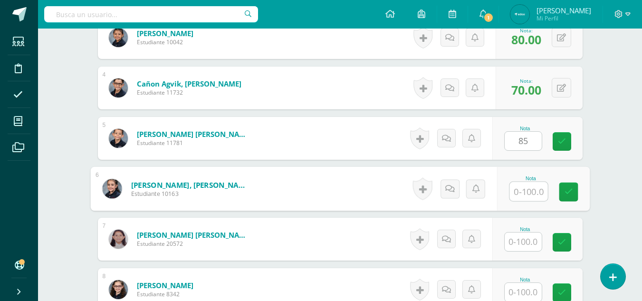
click at [513, 189] on input "text" at bounding box center [528, 191] width 38 height 19
type input "96"
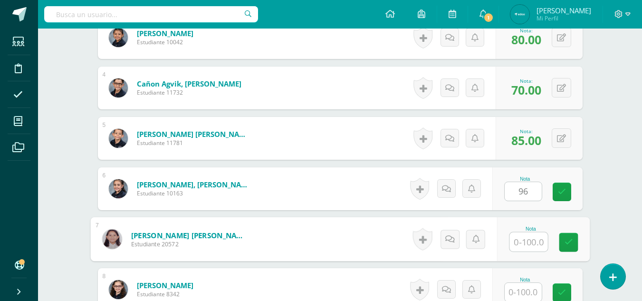
click at [522, 245] on input "text" at bounding box center [528, 241] width 38 height 19
type input "78"
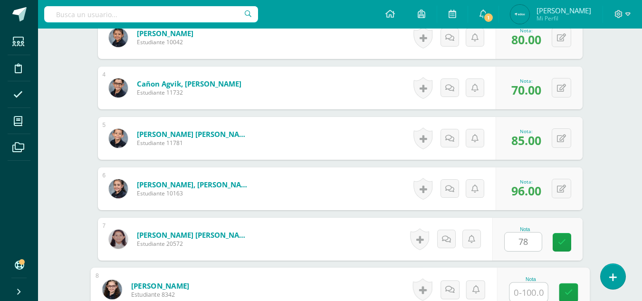
click at [522, 292] on input "text" at bounding box center [528, 292] width 38 height 19
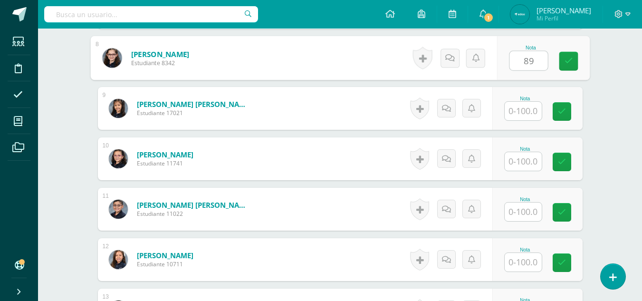
scroll to position [672, 0]
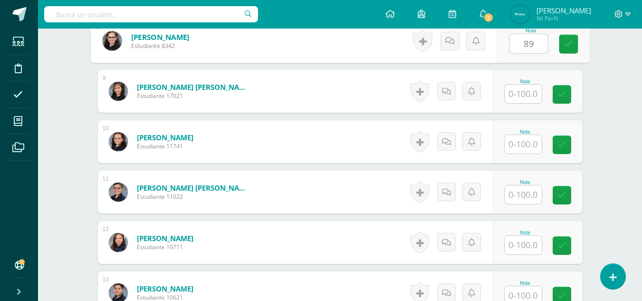
type input "89"
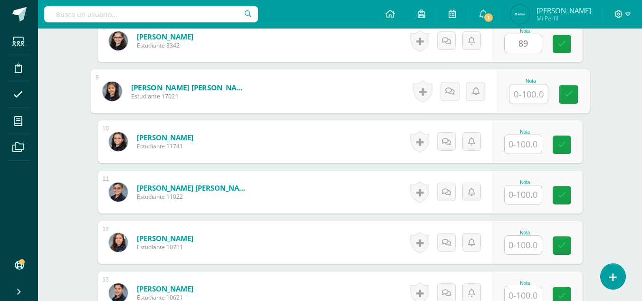
click at [516, 91] on input "text" at bounding box center [528, 94] width 38 height 19
type input "100"
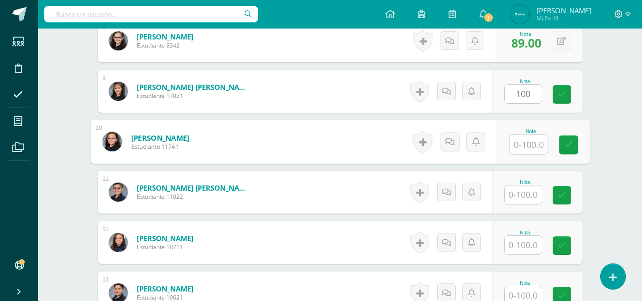
click at [523, 147] on input "text" at bounding box center [528, 144] width 38 height 19
type input "85"
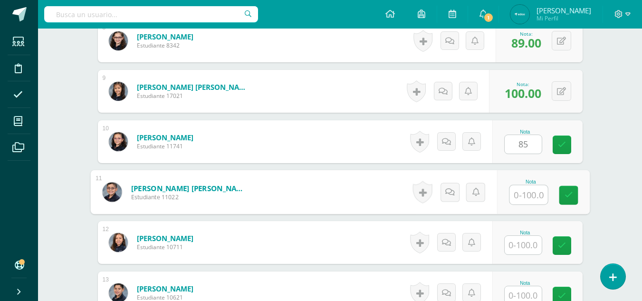
click at [520, 193] on input "text" at bounding box center [528, 194] width 38 height 19
type input "90"
click at [529, 243] on input "text" at bounding box center [522, 245] width 37 height 19
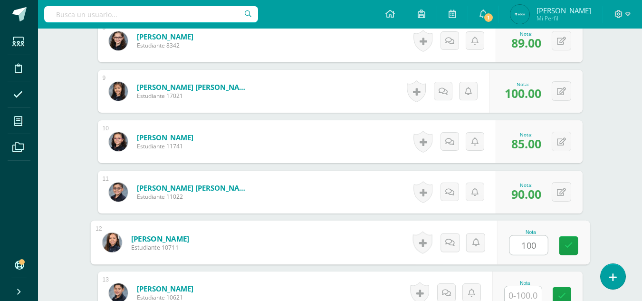
type input "100"
